Goal: Navigation & Orientation: Find specific page/section

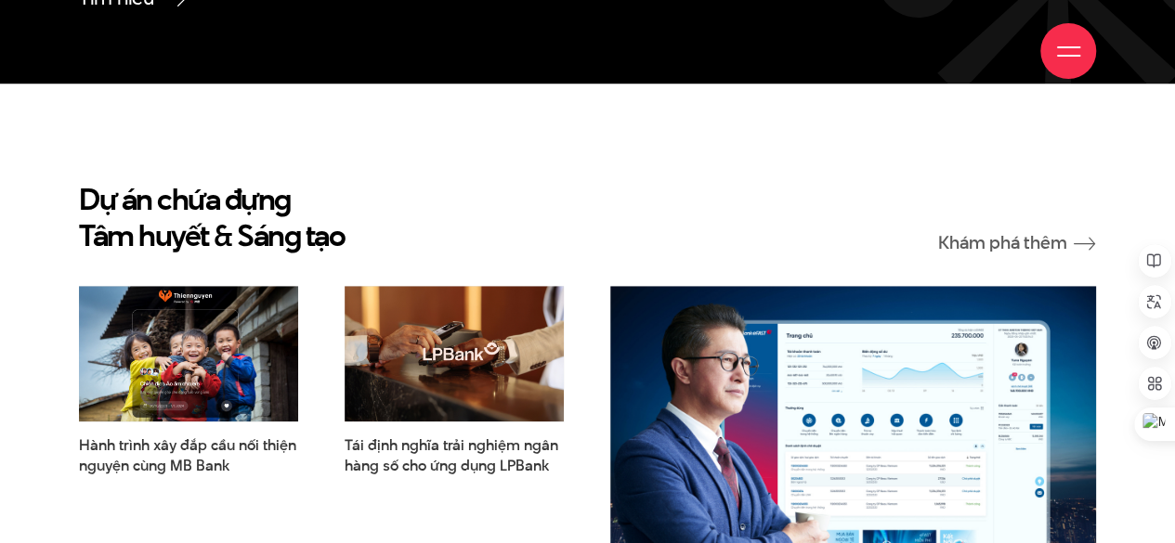
scroll to position [3931, 0]
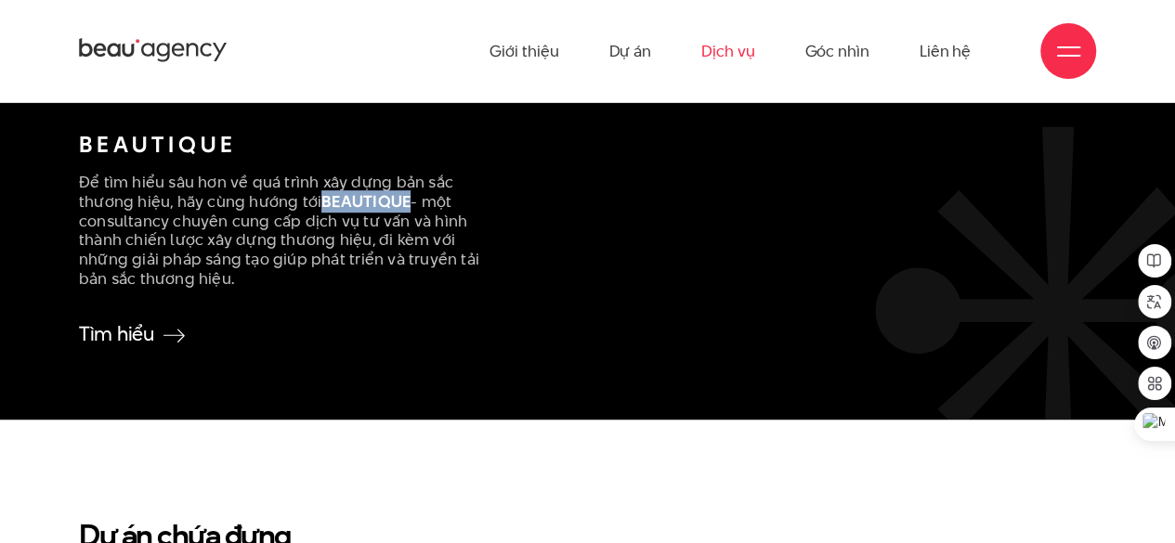
drag, startPoint x: 323, startPoint y: 200, endPoint x: 407, endPoint y: 198, distance: 83.6
click at [407, 198] on b "BEAUTIQUE" at bounding box center [365, 201] width 89 height 22
click at [496, 327] on div "Đồng bộ hoá trải nghiệm thương hiệu BEAUTIQUE Để tìm hiểu sâu hơn về quá trình …" at bounding box center [283, 87] width 436 height 517
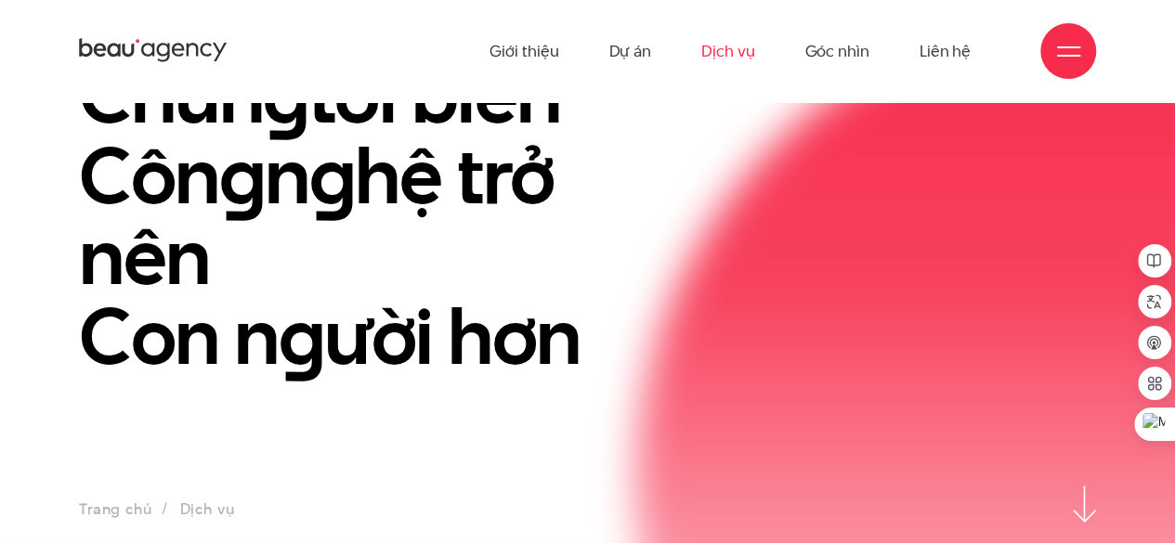
scroll to position [0, 0]
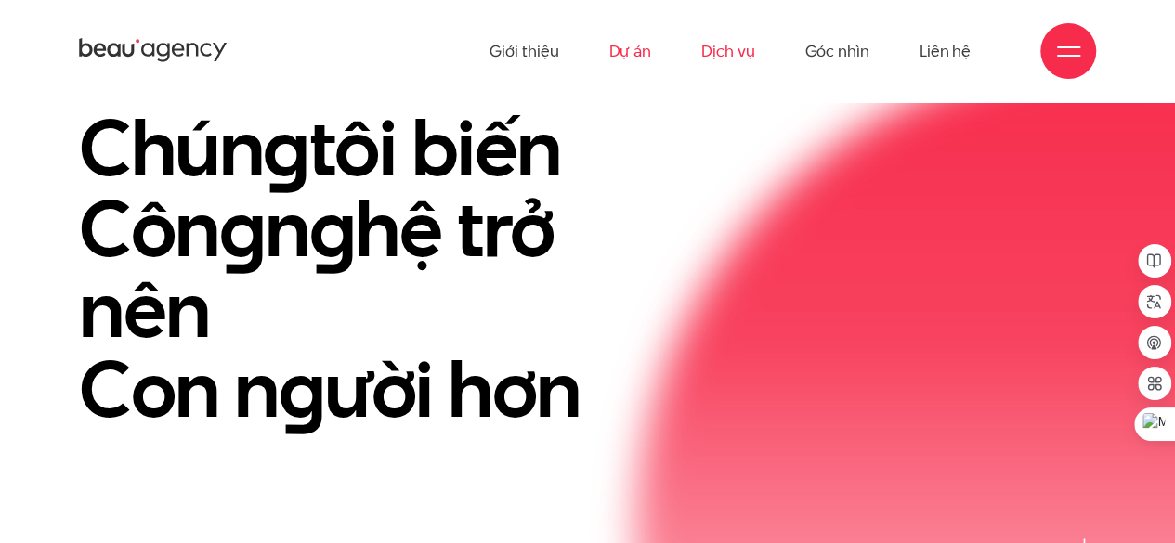
click at [640, 60] on link "Dự án" at bounding box center [630, 51] width 43 height 102
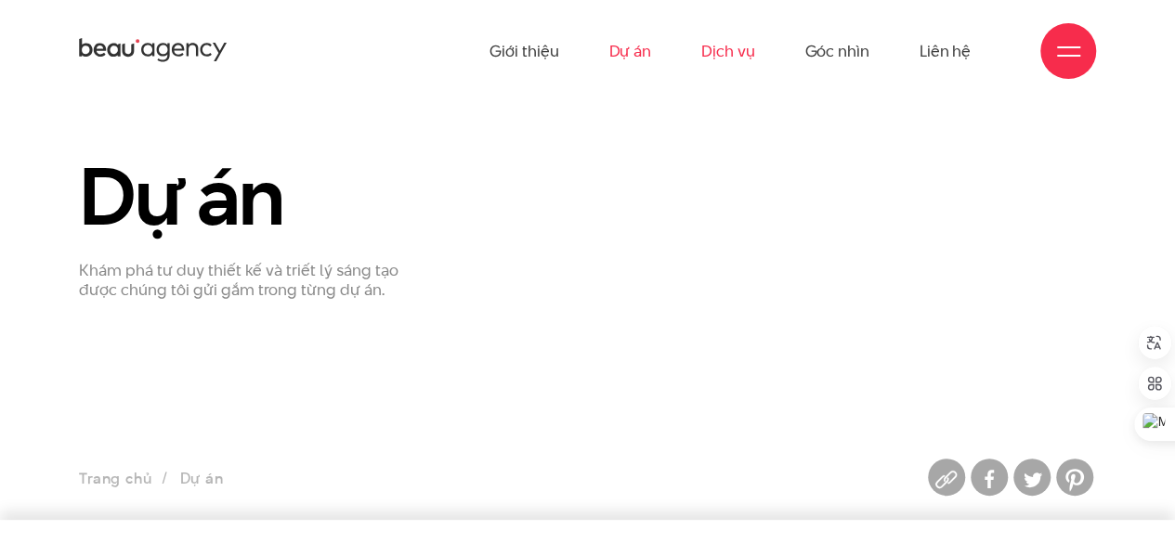
click at [734, 55] on link "Dịch vụ" at bounding box center [727, 51] width 53 height 102
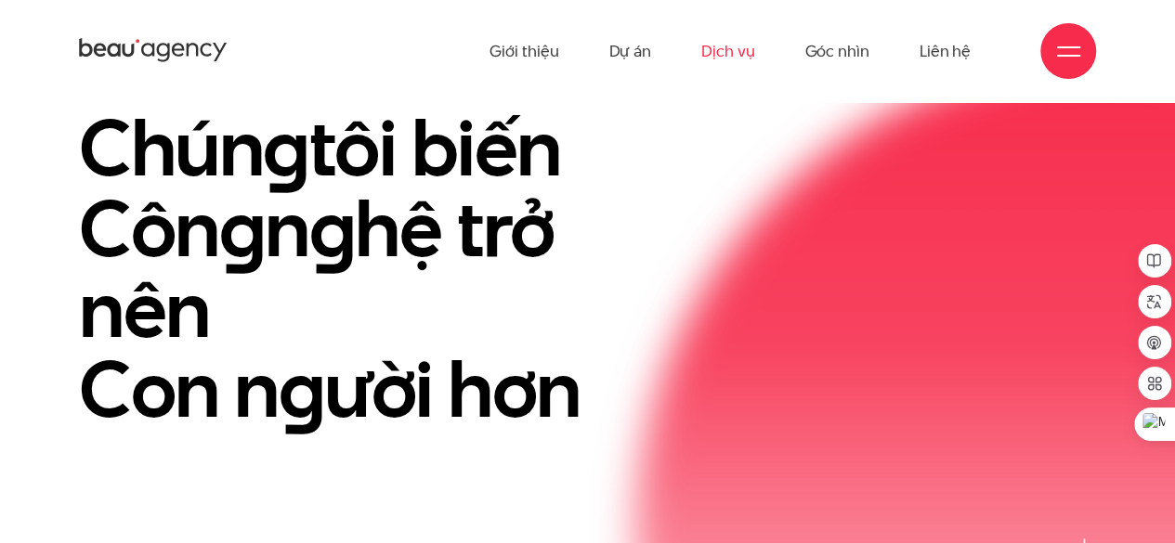
click at [724, 49] on link "Dịch vụ" at bounding box center [727, 51] width 53 height 102
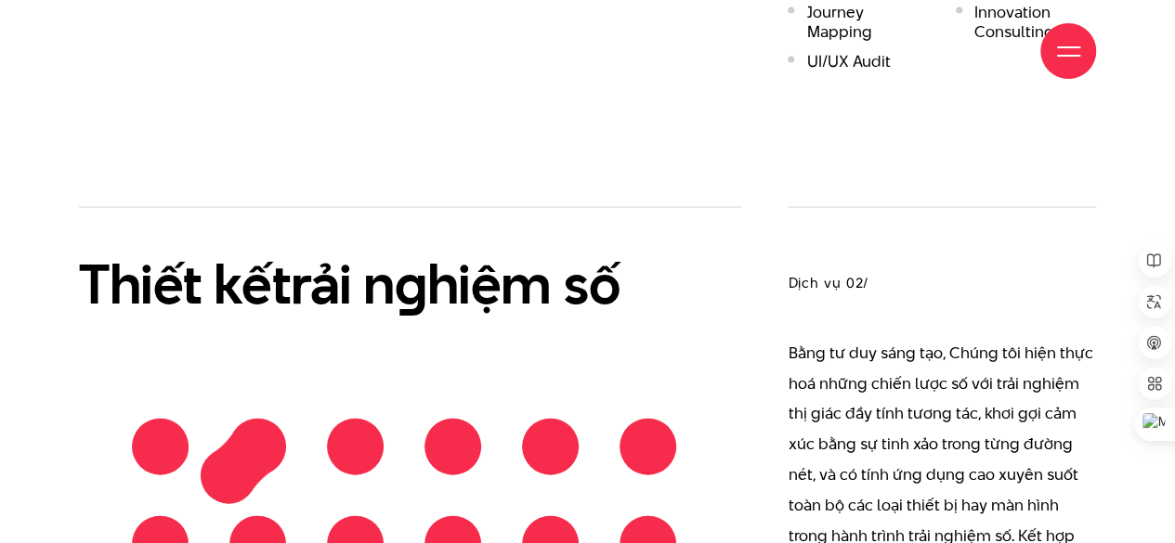
scroll to position [1806, 0]
